Goal: Task Accomplishment & Management: Manage account settings

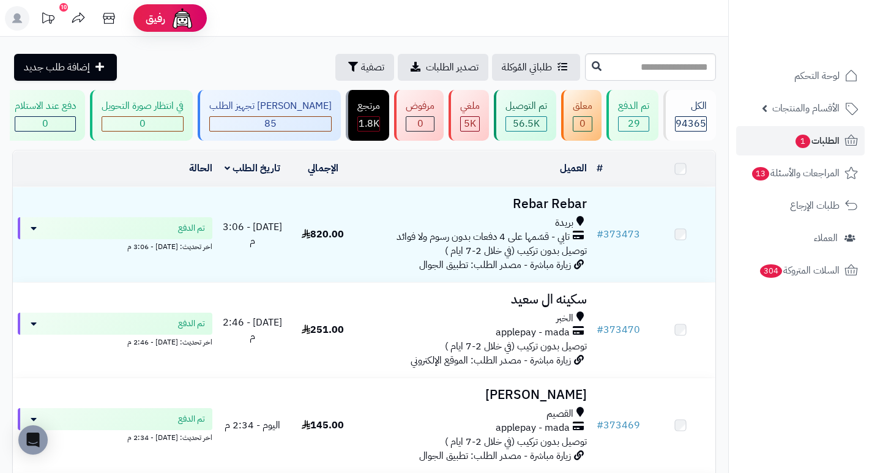
click at [615, 69] on input "text" at bounding box center [650, 67] width 131 height 28
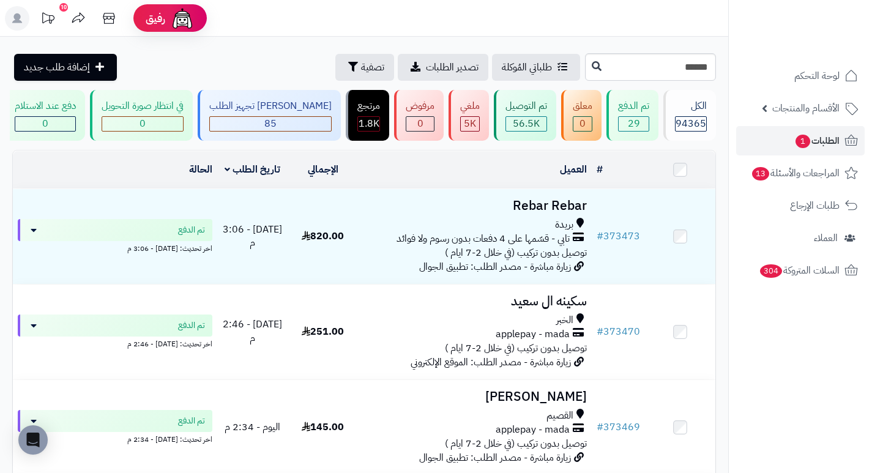
type input "******"
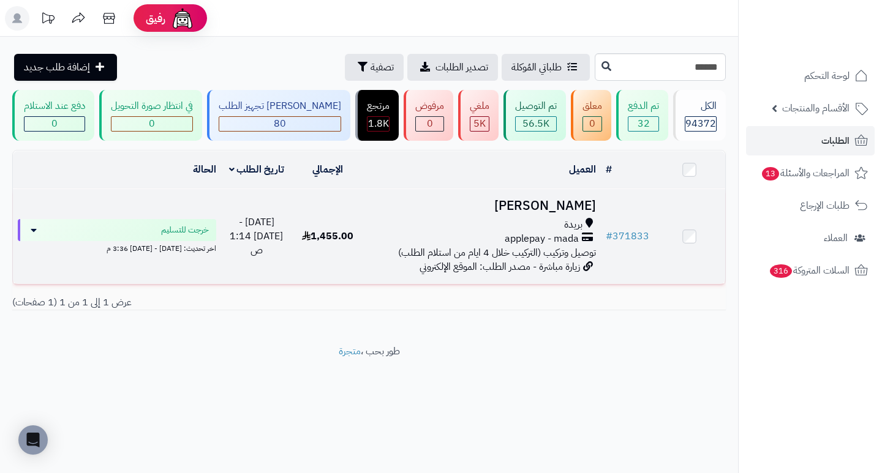
click at [571, 213] on h3 "[PERSON_NAME]" at bounding box center [481, 206] width 227 height 14
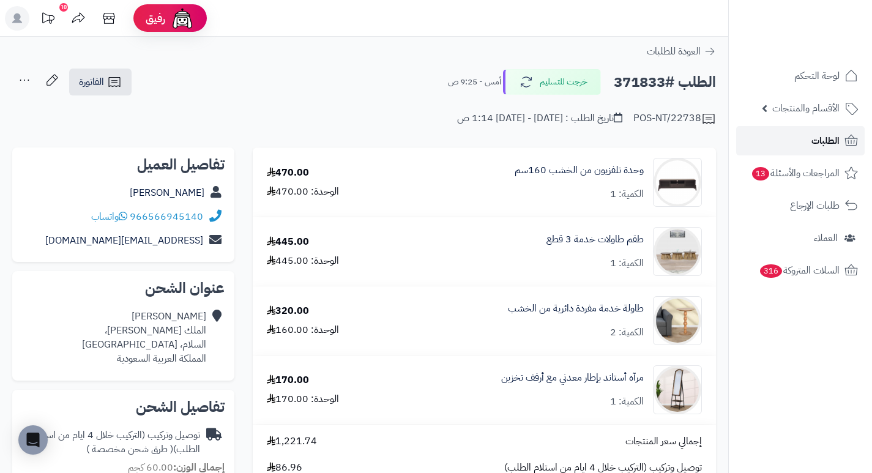
click at [820, 146] on span "الطلبات" at bounding box center [826, 140] width 28 height 17
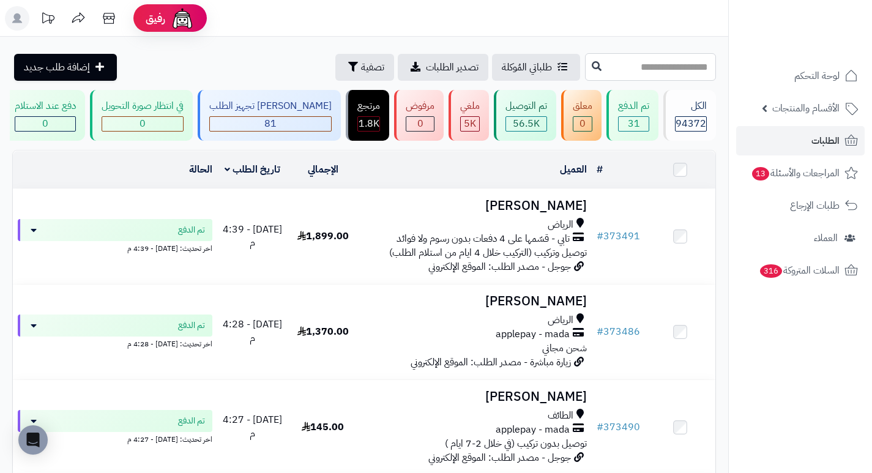
click at [680, 67] on input "text" at bounding box center [650, 67] width 131 height 28
type input "******"
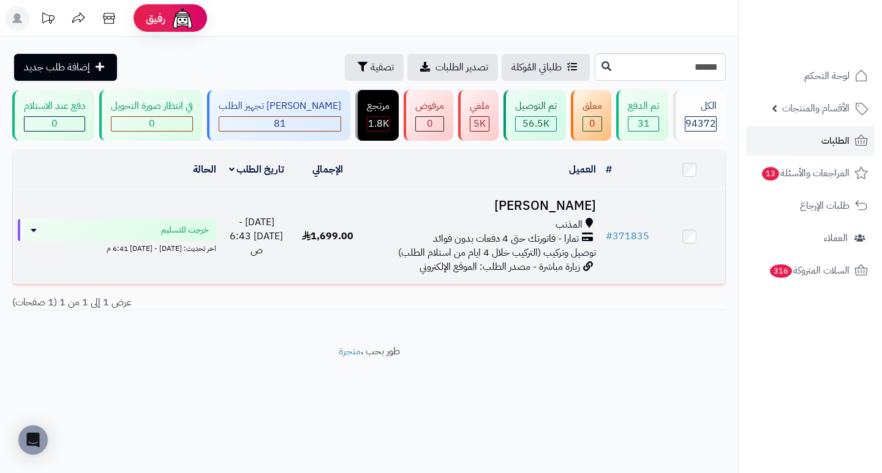
click at [561, 212] on h3 "[PERSON_NAME]" at bounding box center [481, 206] width 227 height 14
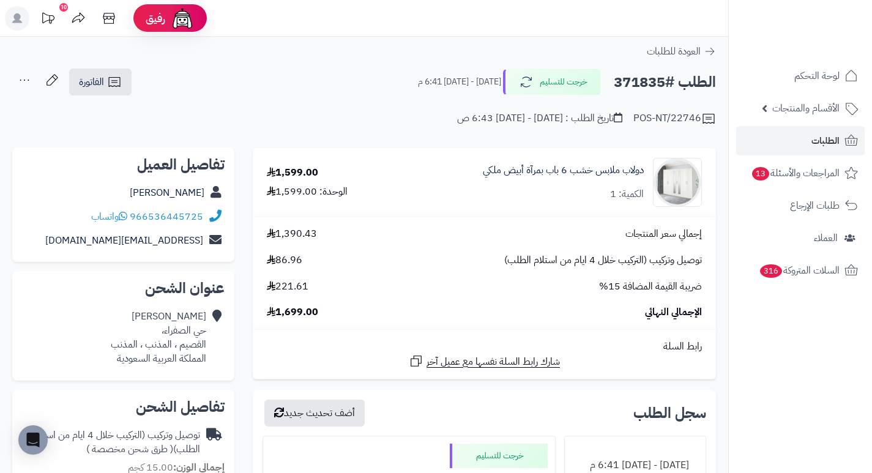
drag, startPoint x: 667, startPoint y: 81, endPoint x: 615, endPoint y: 80, distance: 52.0
click at [615, 80] on h2 "الطلب #371835" at bounding box center [665, 82] width 102 height 25
copy h2 "371835"
click at [508, 203] on div "دولاب ملابس خشب 6 باب بمرآة أبيض ملكي الكمية: 1" at bounding box center [556, 182] width 312 height 49
click at [816, 147] on span "الطلبات" at bounding box center [826, 140] width 28 height 17
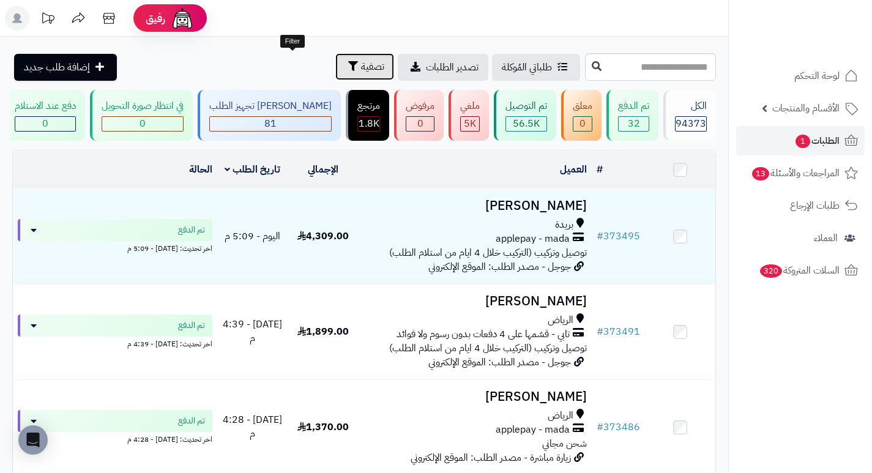
click at [361, 67] on span "تصفية" at bounding box center [372, 66] width 23 height 15
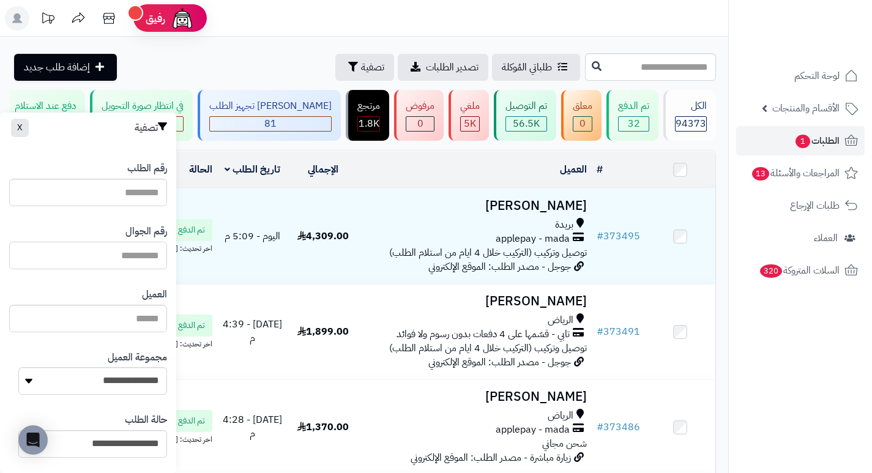
click at [136, 257] on input "text" at bounding box center [88, 256] width 158 height 28
type input "*********"
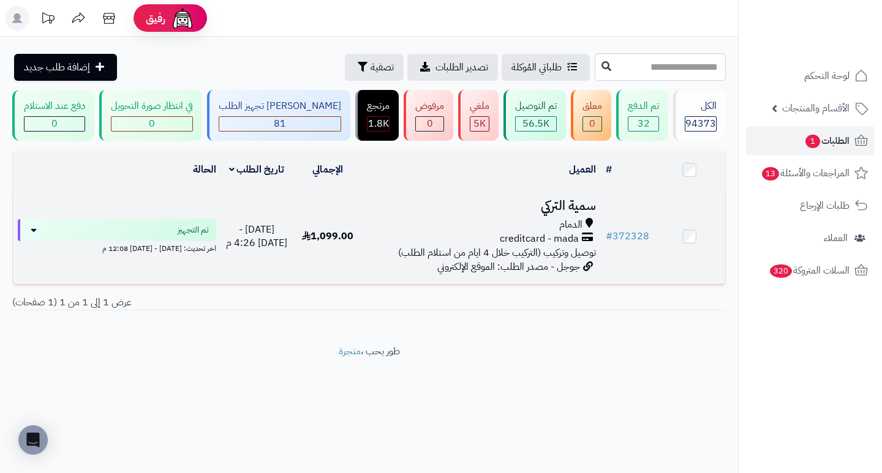
click at [569, 208] on h3 "سمية التركي" at bounding box center [481, 206] width 227 height 14
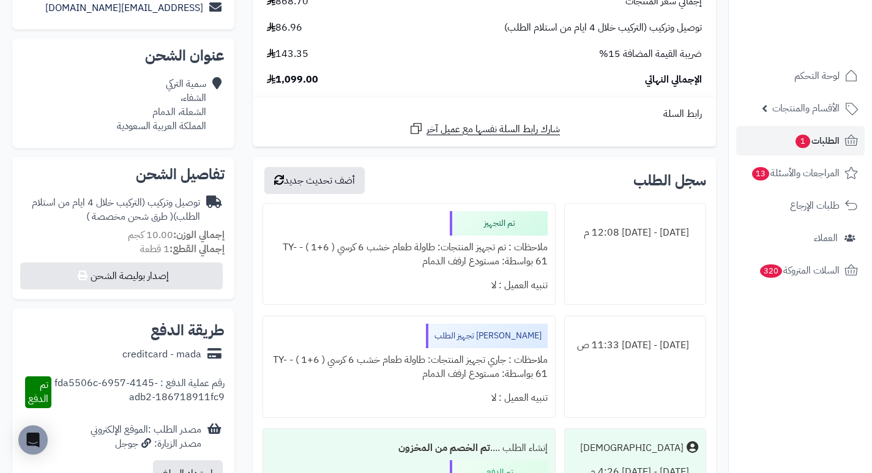
scroll to position [245, 0]
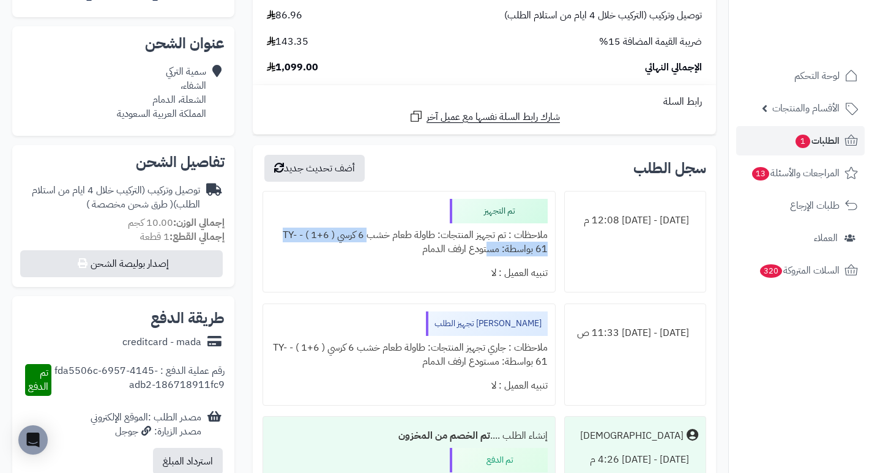
drag, startPoint x: 496, startPoint y: 250, endPoint x: 378, endPoint y: 231, distance: 119.1
click at [378, 231] on div "ملاحظات : تم تجهيز المنتجات: طاولة طعام خشب 6 كرسي ( 6+1 ) - TY-61 بواسطة: مستو…" at bounding box center [409, 242] width 277 height 38
click at [427, 274] on div "تنبيه العميل : لا" at bounding box center [409, 273] width 277 height 24
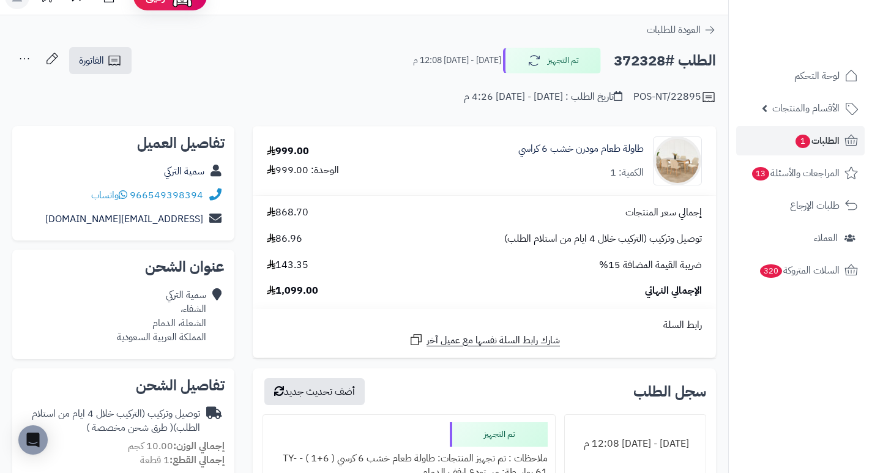
scroll to position [0, 0]
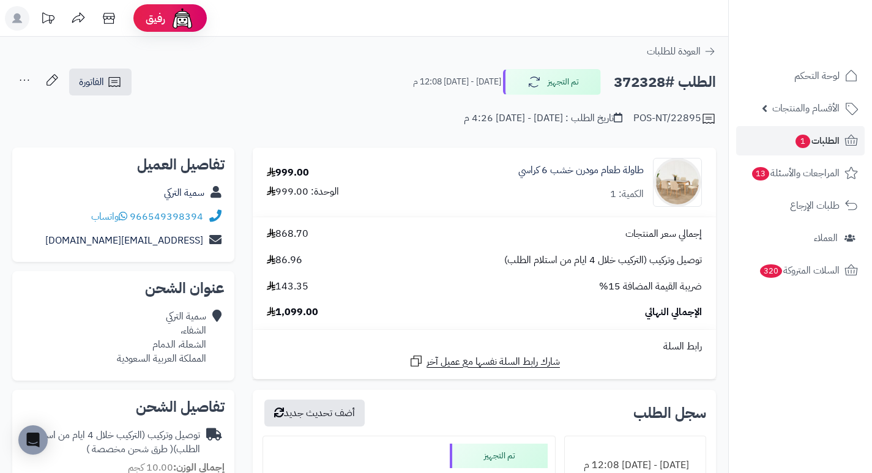
click at [488, 306] on div "الإجمالي النهائي 1,099.00" at bounding box center [485, 312] width 454 height 14
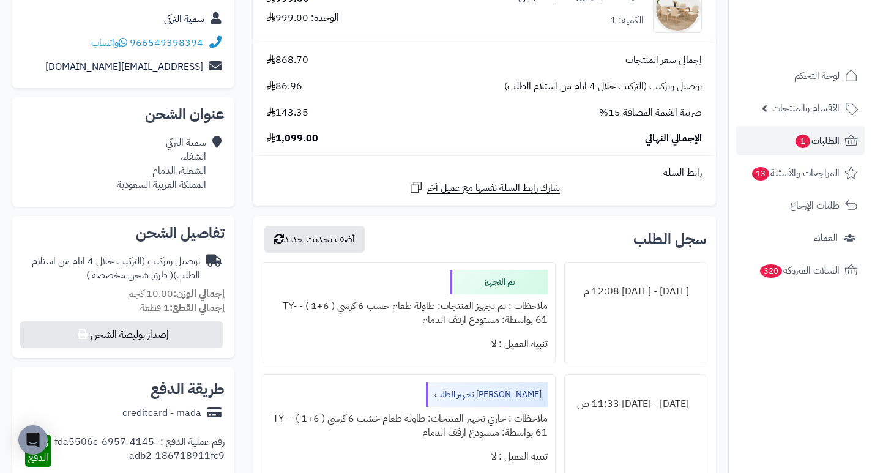
scroll to position [184, 0]
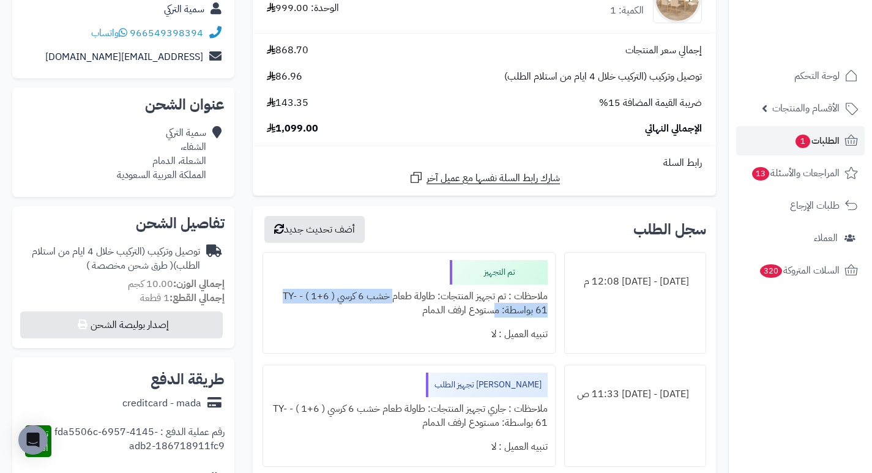
drag, startPoint x: 499, startPoint y: 312, endPoint x: 395, endPoint y: 303, distance: 104.4
click at [395, 303] on div "ملاحظات : تم تجهيز المنتجات: طاولة طعام خشب 6 كرسي ( 6+1 ) - TY-61 بواسطة: مستو…" at bounding box center [409, 304] width 277 height 38
click at [428, 345] on div "تنبيه العميل : لا" at bounding box center [409, 335] width 277 height 24
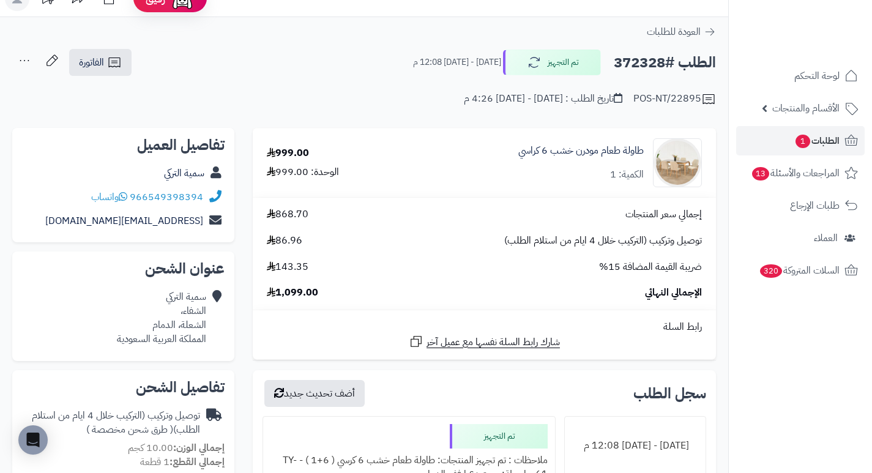
scroll to position [0, 0]
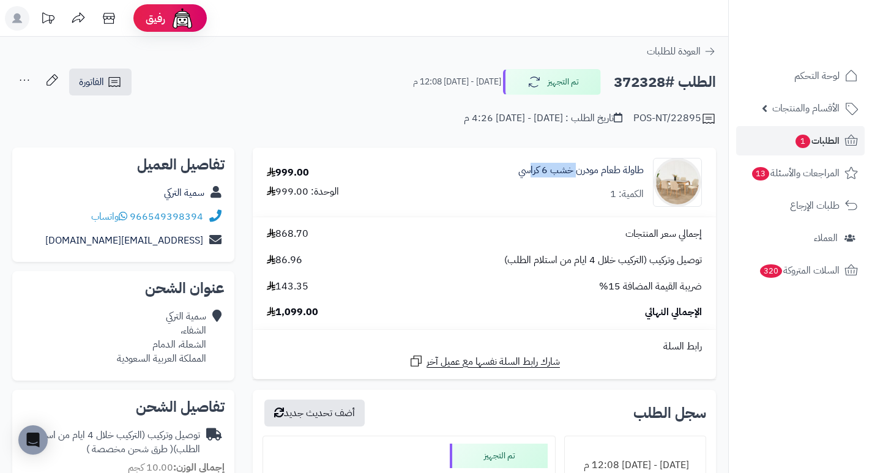
drag, startPoint x: 578, startPoint y: 200, endPoint x: 531, endPoint y: 212, distance: 48.1
click at [531, 212] on td "طاولة طعام مودرن خشب 6 كراسي الكمية: 1" at bounding box center [559, 182] width 314 height 69
click at [572, 170] on link "طاولة طعام مودرن خشب 6 كراسي" at bounding box center [582, 170] width 126 height 14
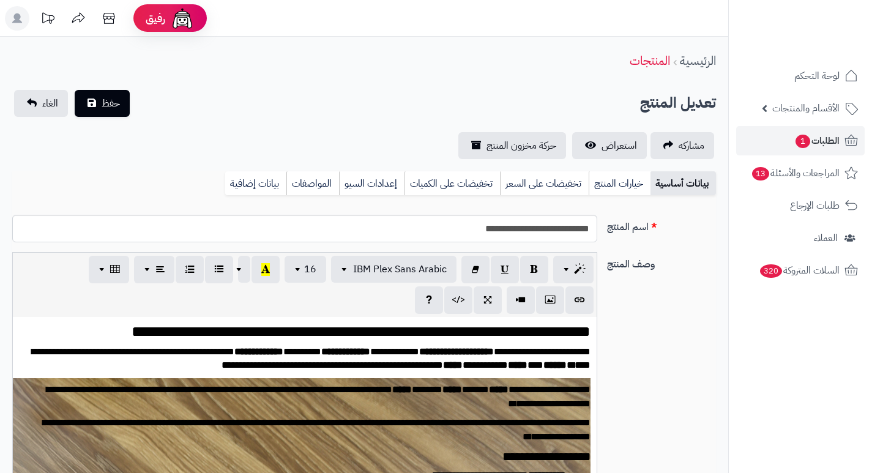
scroll to position [1570, 0]
